Goal: Information Seeking & Learning: Stay updated

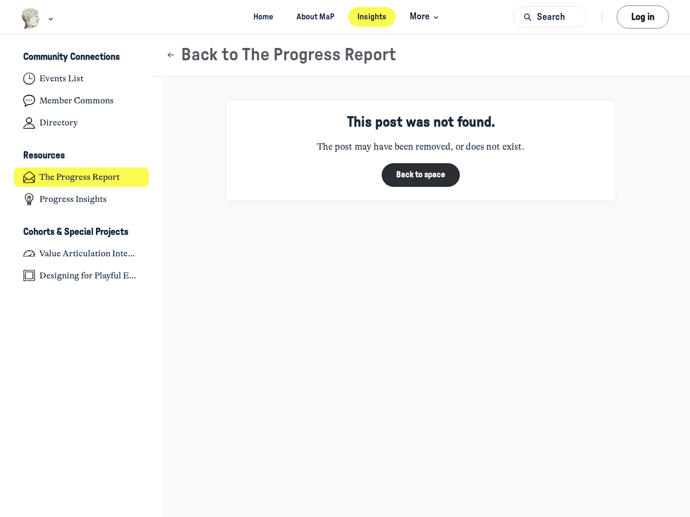
scroll to position [3537, 2118]
